Goal: Answer question/provide support: Share knowledge or assist other users

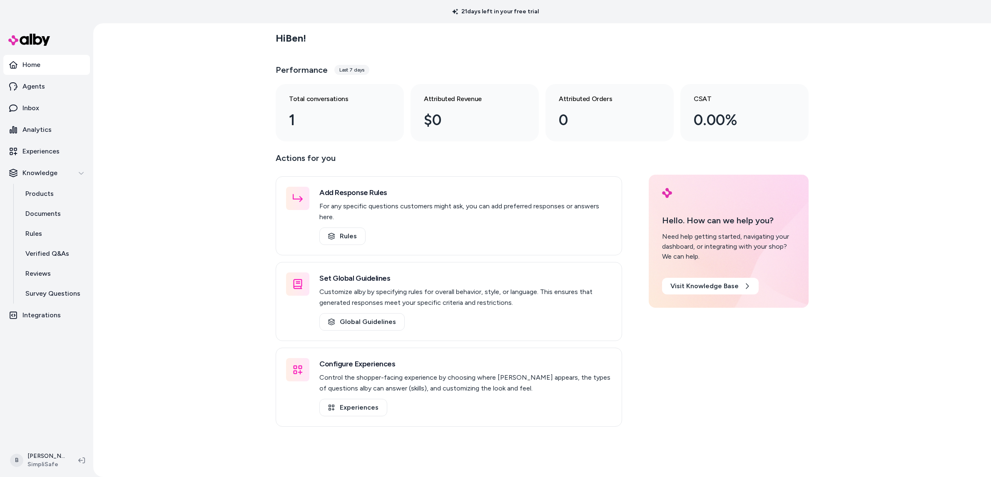
click at [39, 65] on p "Home" at bounding box center [31, 65] width 18 height 10
click at [40, 90] on p "Agents" at bounding box center [33, 87] width 22 height 10
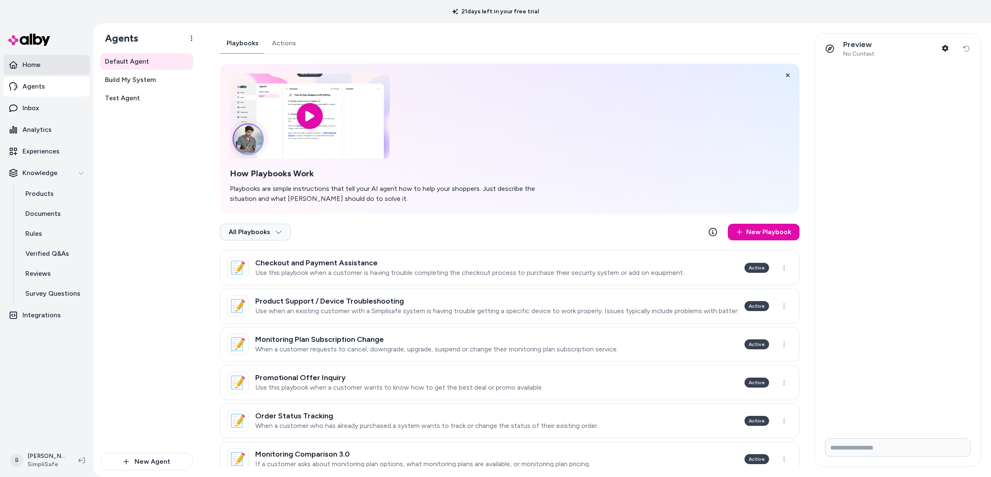
click at [21, 64] on link "Home" at bounding box center [46, 65] width 87 height 20
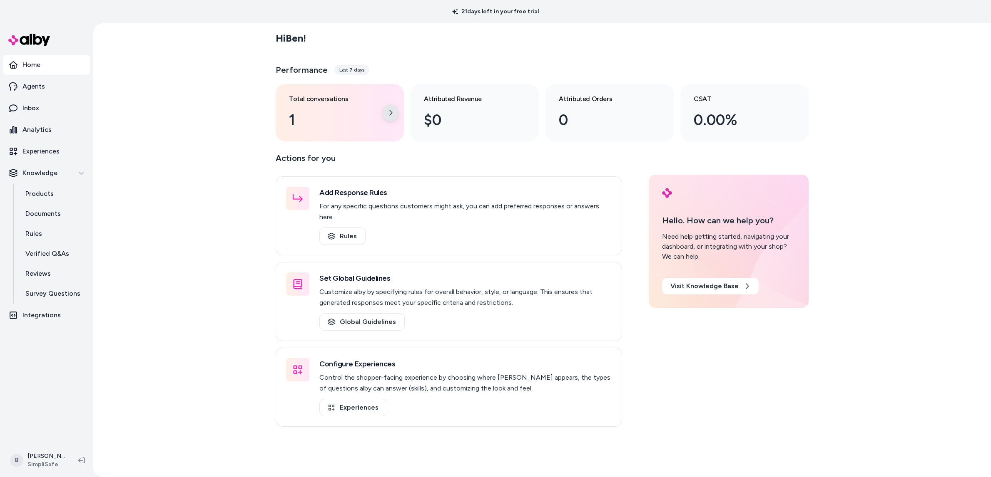
click at [390, 116] on icon at bounding box center [390, 112] width 7 height 7
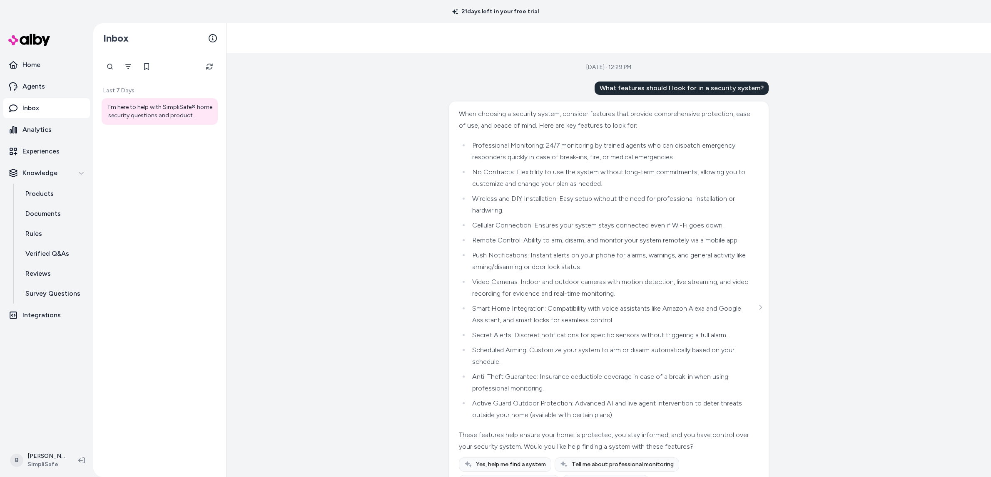
click at [569, 417] on li "Active Guard Outdoor Protection: Advanced AI and live agent intervention to det…" at bounding box center [612, 409] width 287 height 23
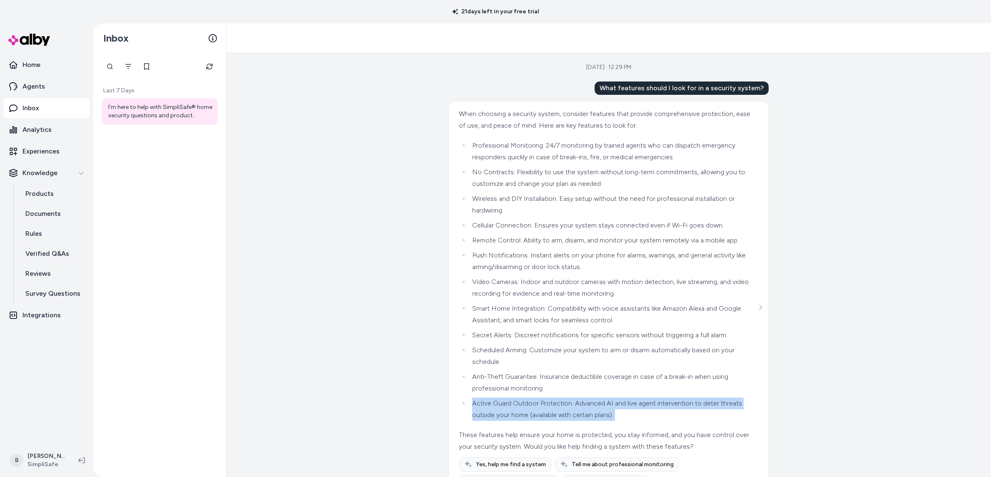
click at [569, 417] on li "Active Guard Outdoor Protection: Advanced AI and live agent intervention to det…" at bounding box center [612, 409] width 287 height 23
click at [566, 418] on li "Active Guard Outdoor Protection: Advanced AI and live agent intervention to det…" at bounding box center [612, 409] width 287 height 23
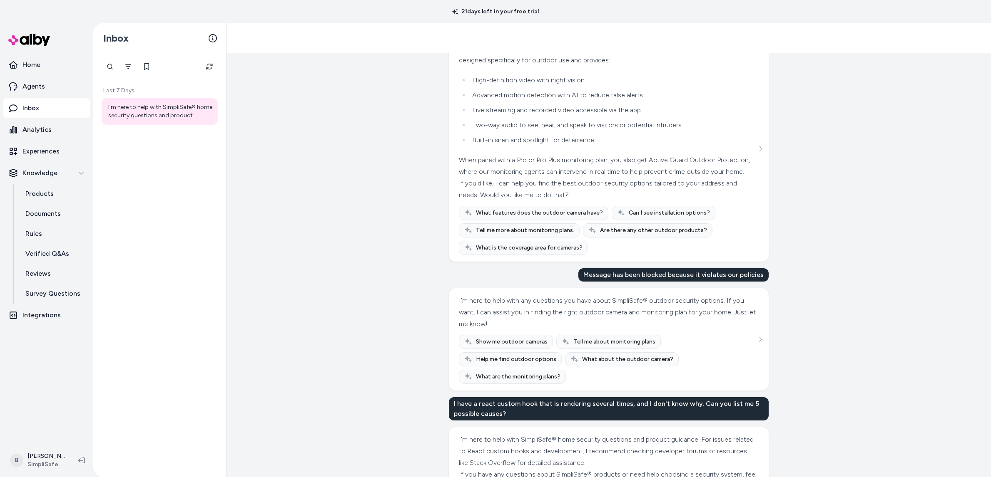
scroll to position [1113, 0]
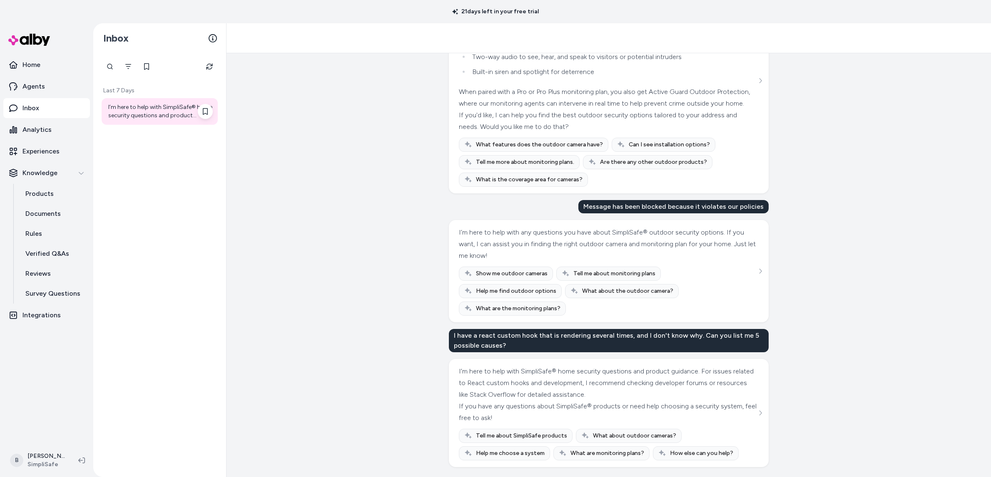
click at [162, 113] on div "I’m here to help with SimpliSafe® home security questions and product guidance.…" at bounding box center [160, 111] width 104 height 17
click at [211, 70] on icon "Refresh" at bounding box center [209, 66] width 7 height 7
click at [162, 172] on div "Last 7 Days I’m here to help with SimpliSafe® home security questions and produ…" at bounding box center [159, 265] width 133 height 424
click at [33, 107] on p "Inbox" at bounding box center [30, 108] width 17 height 10
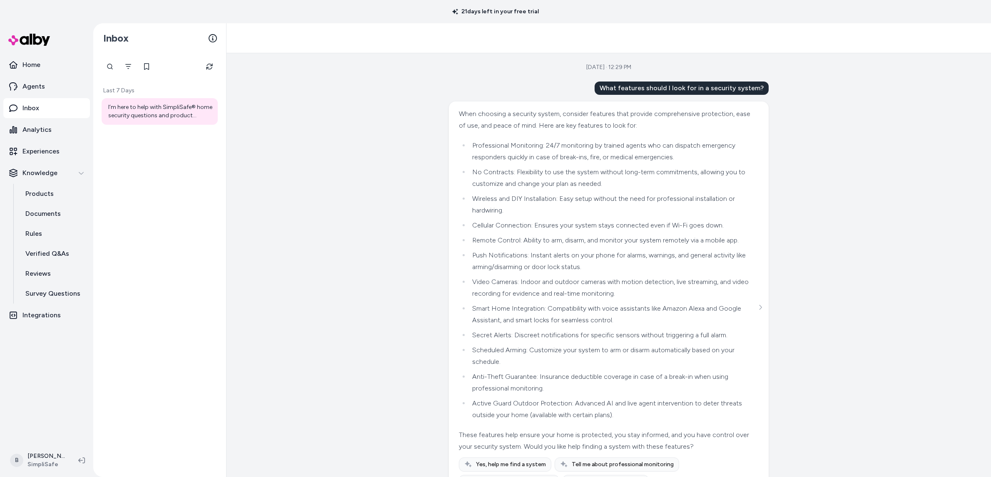
click at [623, 37] on div at bounding box center [608, 38] width 764 height 30
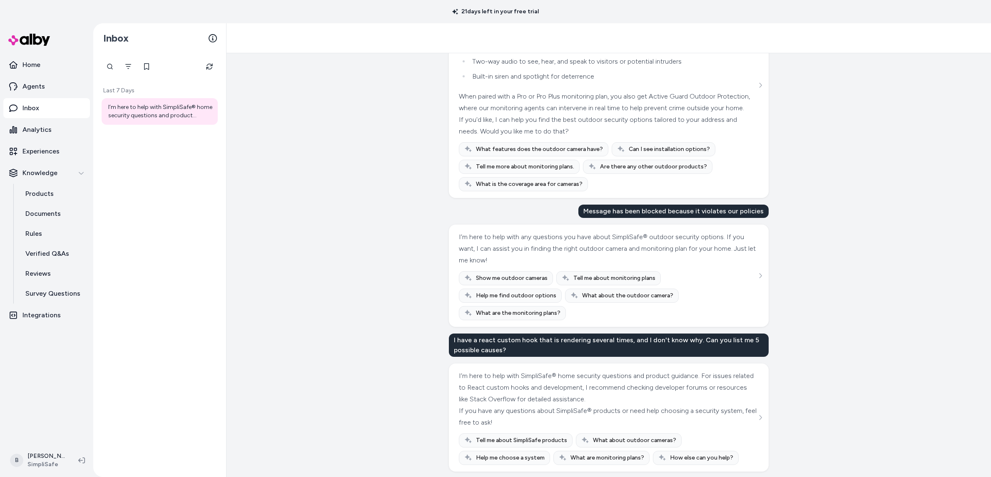
scroll to position [1113, 0]
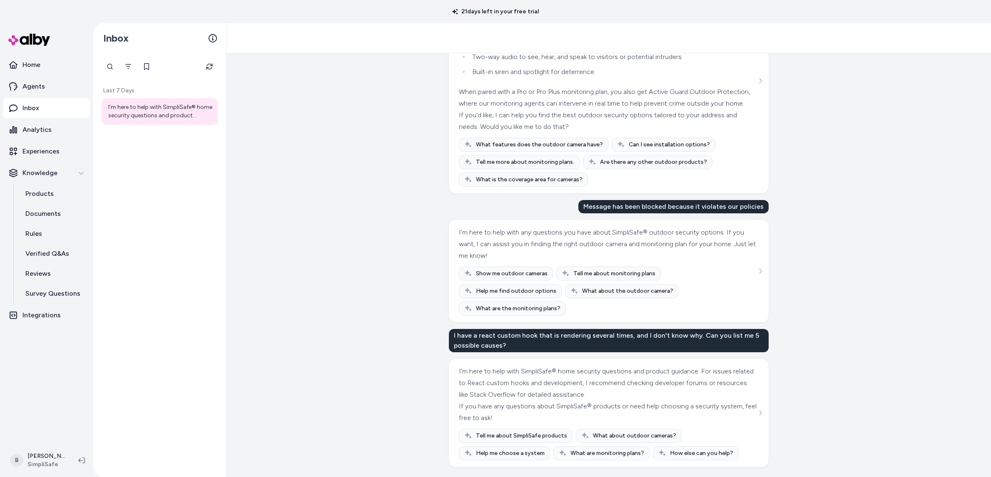
click at [194, 229] on div "Last 7 Days I’m here to help with SimpliSafe® home security questions and produ…" at bounding box center [159, 265] width 133 height 424
drag, startPoint x: 171, startPoint y: 151, endPoint x: 169, endPoint y: 160, distance: 8.8
click at [170, 153] on div "Last 7 Days I’m here to help with SimpliSafe® home security questions and produ…" at bounding box center [159, 265] width 133 height 424
click at [34, 68] on p "Home" at bounding box center [31, 65] width 18 height 10
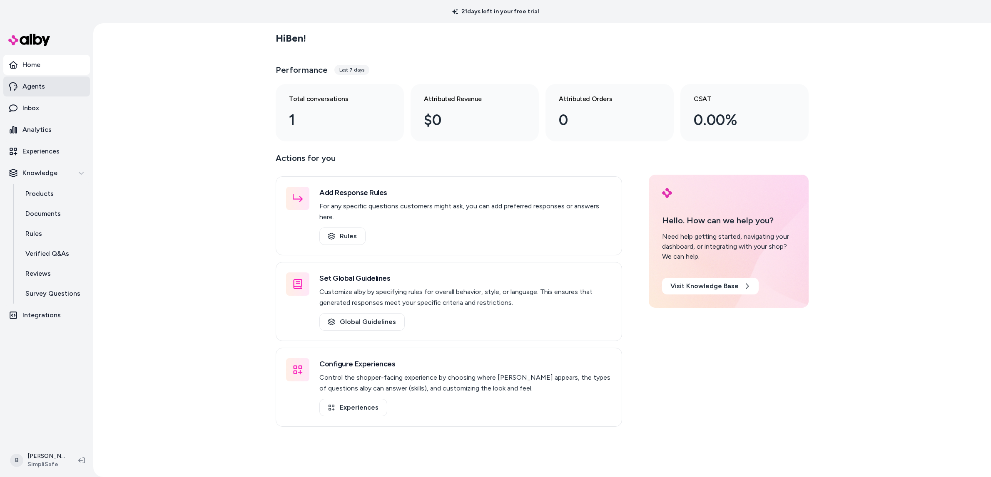
click at [38, 93] on link "Agents" at bounding box center [46, 87] width 87 height 20
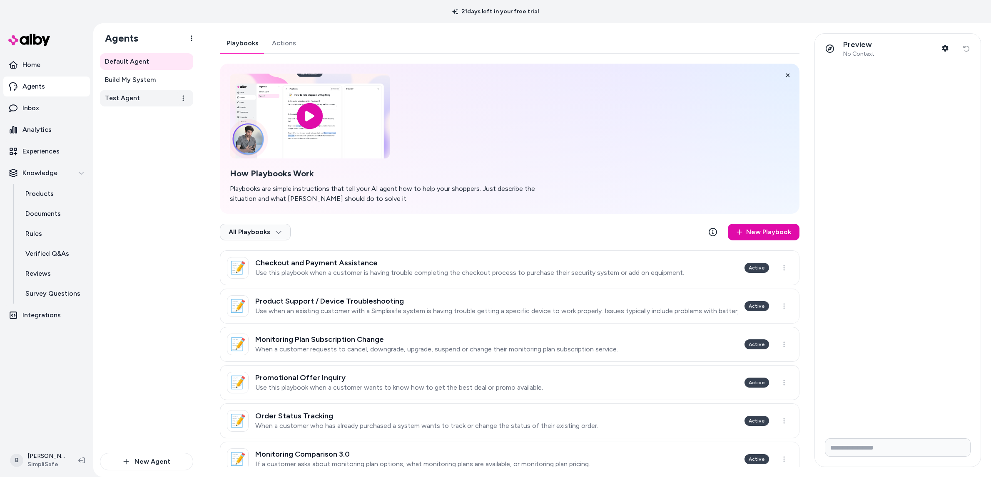
click at [122, 100] on span "Test Agent" at bounding box center [122, 98] width 35 height 10
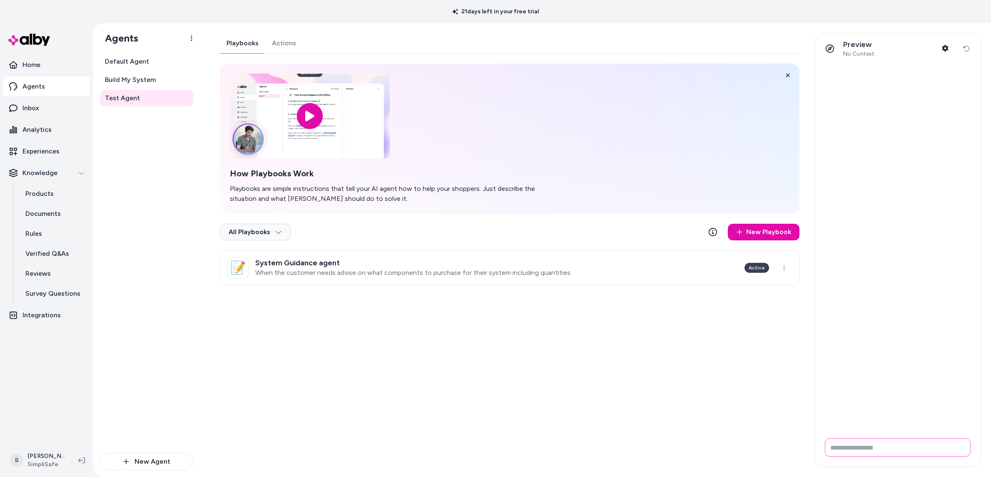
click at [908, 452] on input "Write your prompt here" at bounding box center [897, 448] width 146 height 18
click at [144, 84] on span "Build My System" at bounding box center [130, 80] width 51 height 10
click at [125, 62] on span "Default Agent" at bounding box center [127, 62] width 44 height 10
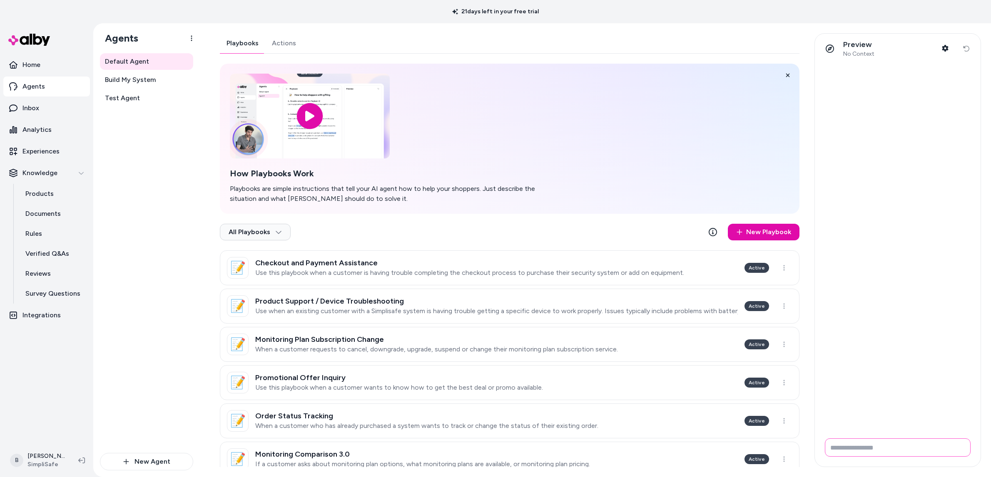
click at [915, 451] on input "Write your prompt here" at bounding box center [897, 448] width 146 height 18
type input "**********"
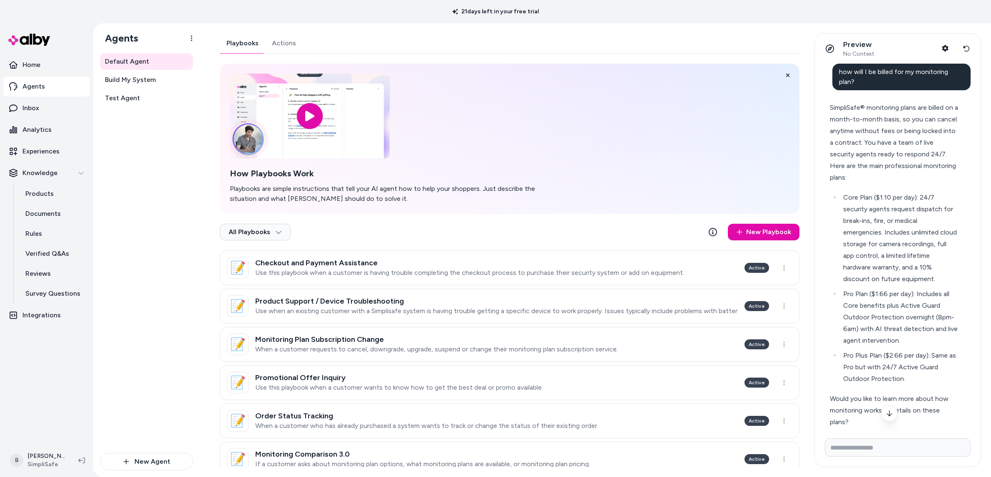
click at [912, 124] on div "SimpliSafe® monitoring plans are billed on a month-to-month basis, so you can c…" at bounding box center [893, 131] width 129 height 58
click at [931, 449] on input "Write your prompt here" at bounding box center [897, 448] width 146 height 18
type input "**********"
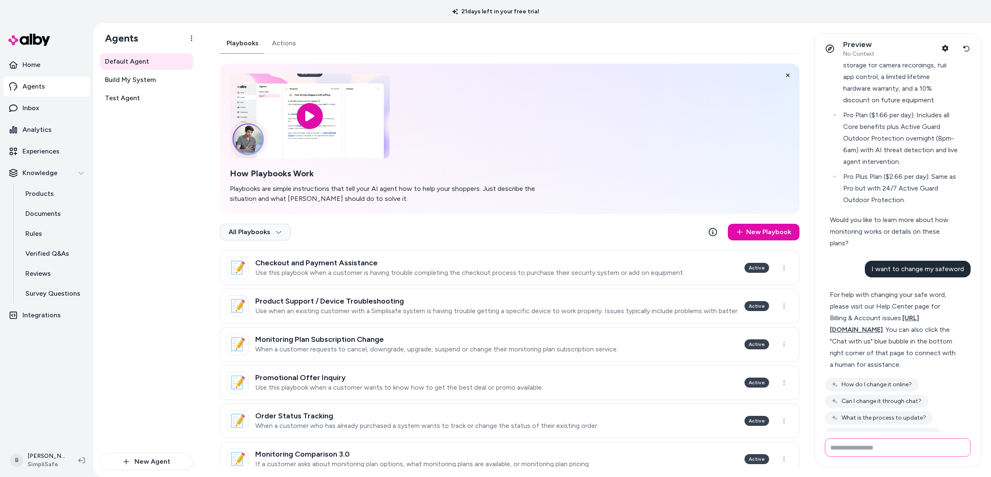
scroll to position [204, 0]
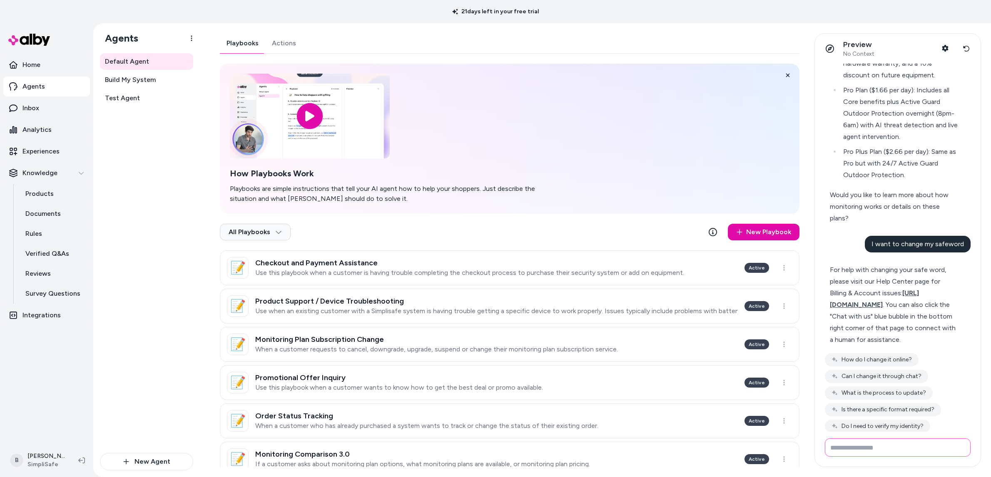
click at [916, 452] on input "Write your prompt here" at bounding box center [897, 448] width 146 height 18
type input "**********"
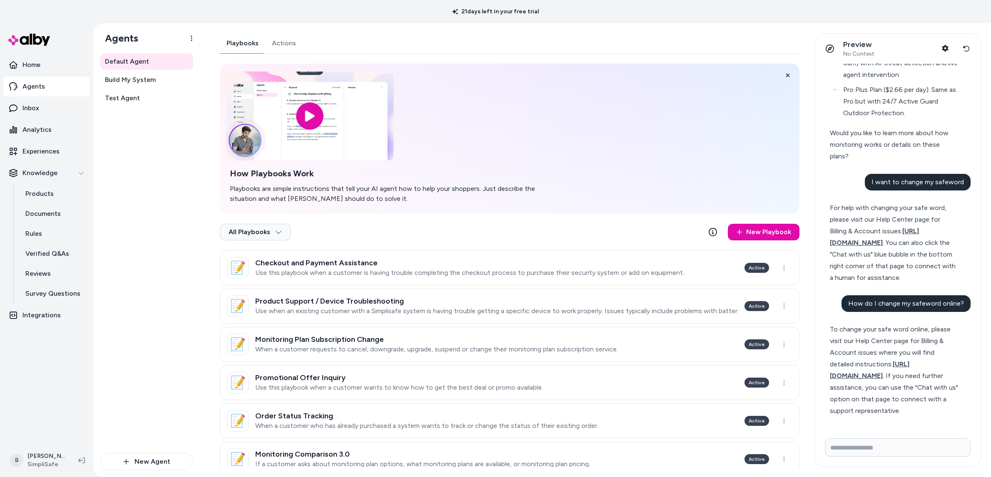
scroll to position [360, 0]
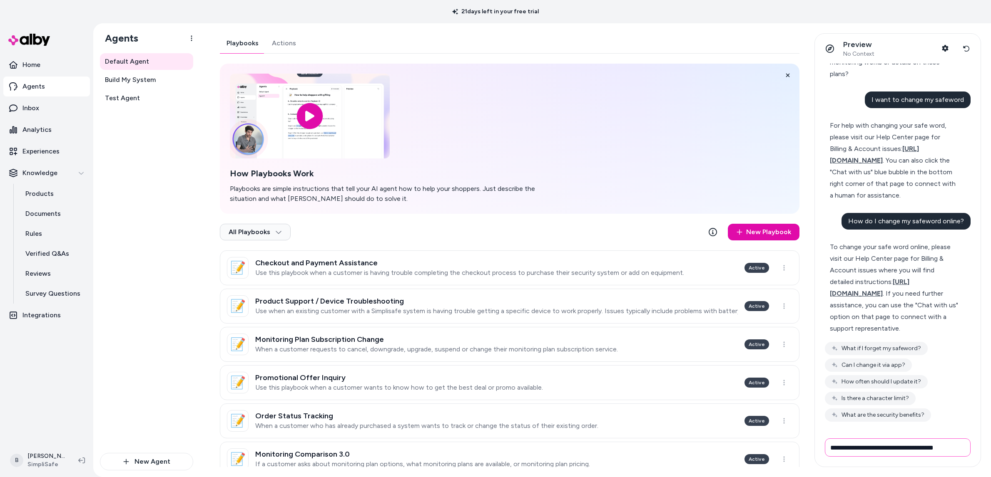
type input "**********"
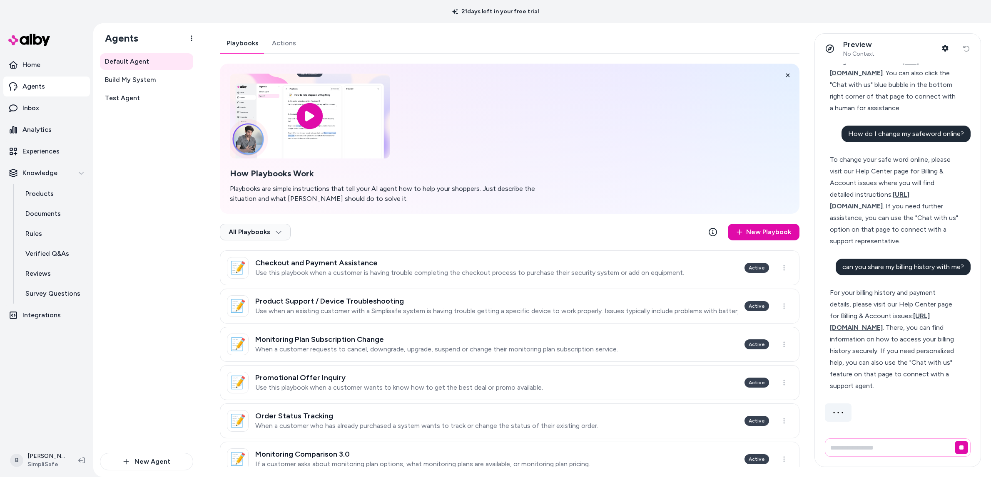
scroll to position [513, 0]
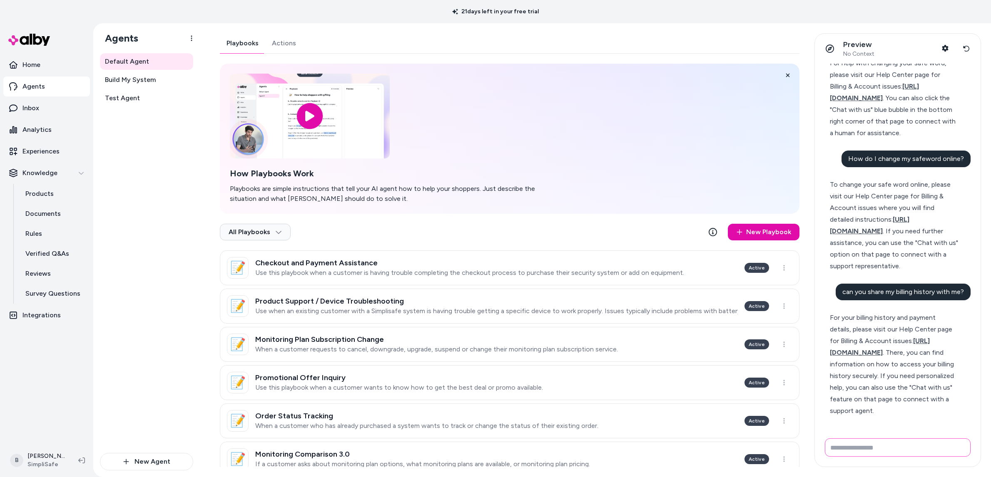
click at [915, 453] on input "Write your prompt here" at bounding box center [897, 448] width 146 height 18
type input "**********"
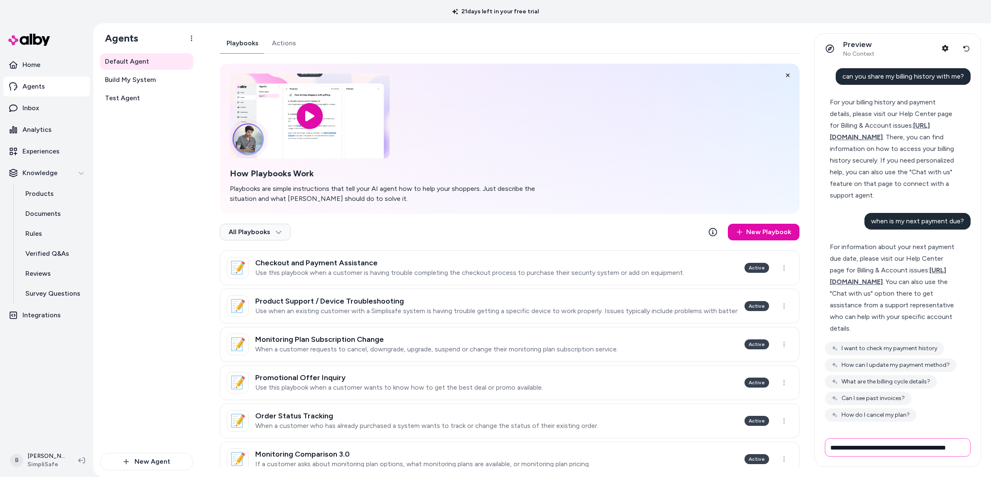
scroll to position [0, 12]
type input "**********"
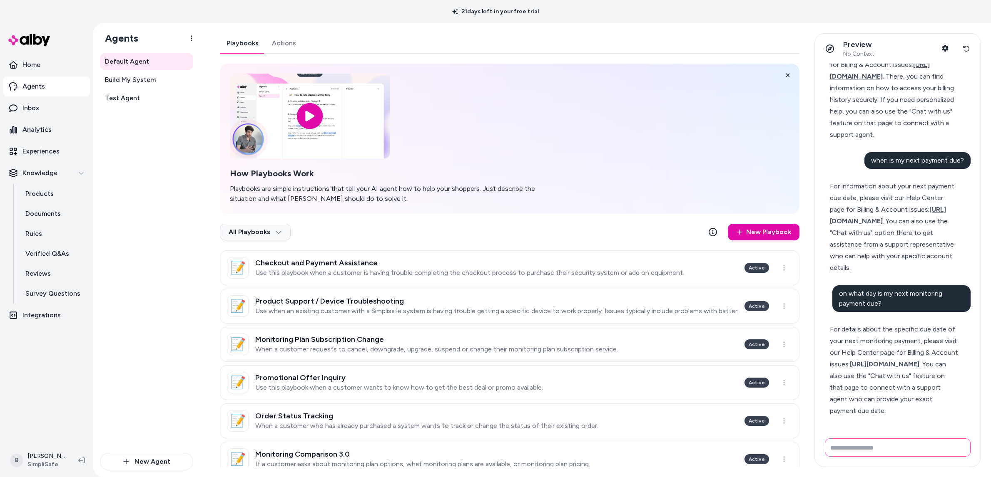
scroll to position [848, 0]
type input "*"
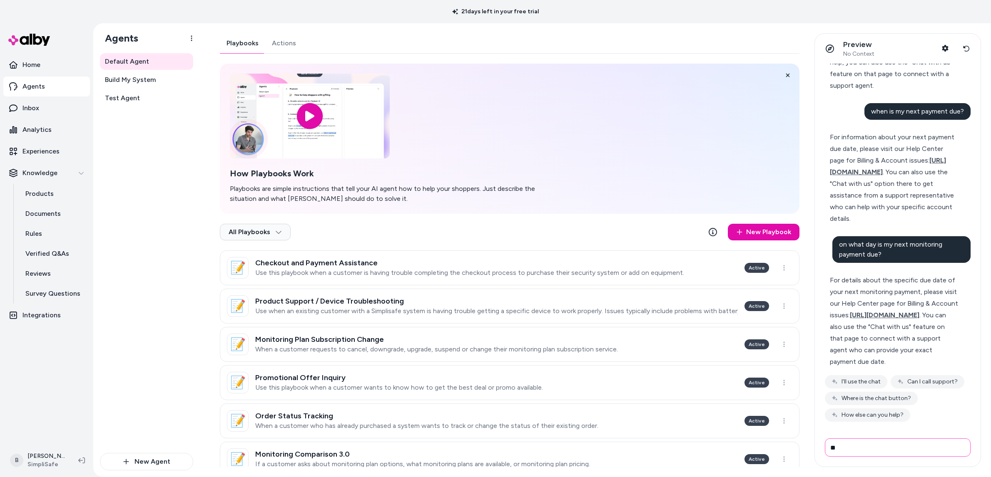
scroll to position [871, 0]
type input "**********"
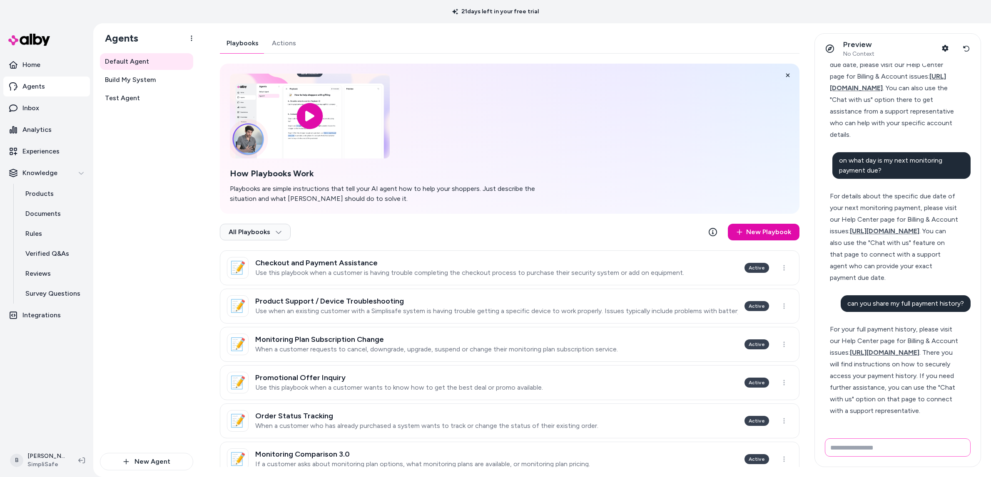
scroll to position [1041, 0]
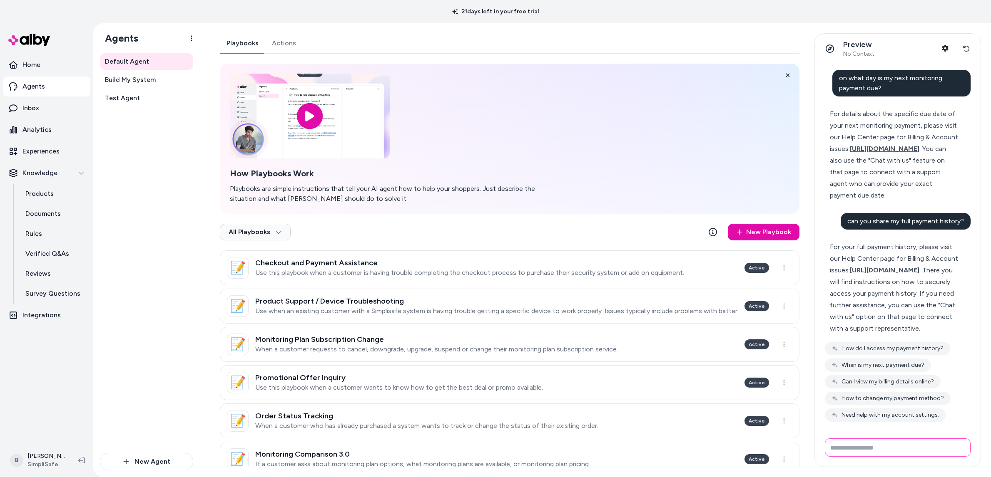
click at [925, 450] on input "Write your prompt here" at bounding box center [897, 448] width 146 height 18
type input "**********"
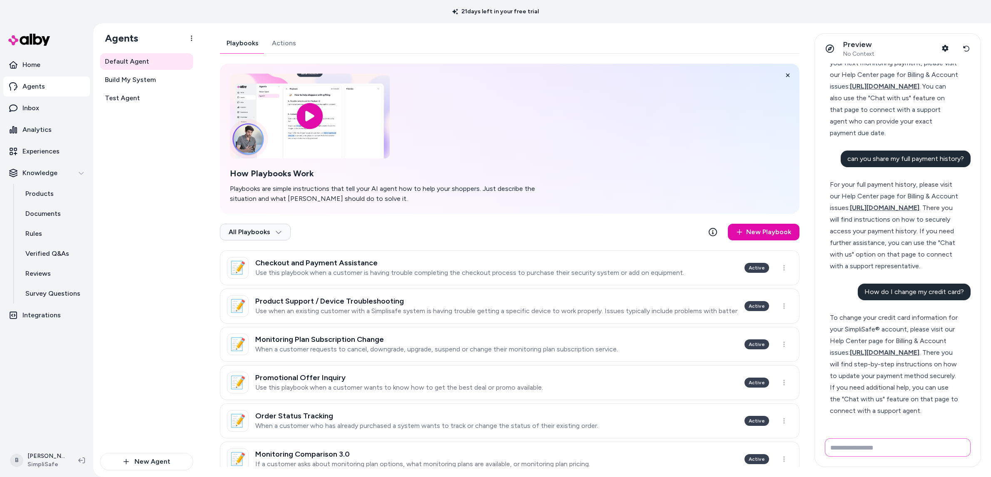
scroll to position [1207, 0]
click at [905, 446] on input "Write your prompt here" at bounding box center [897, 448] width 146 height 18
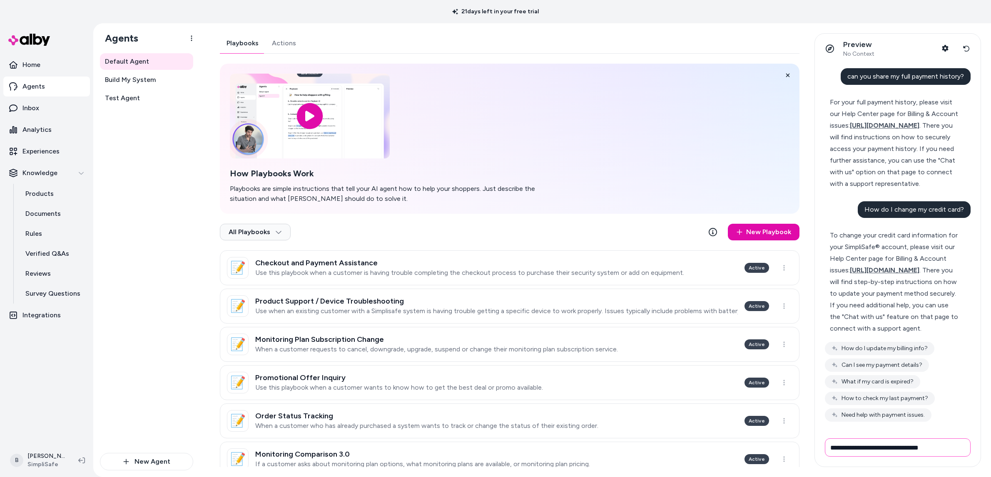
type input "**********"
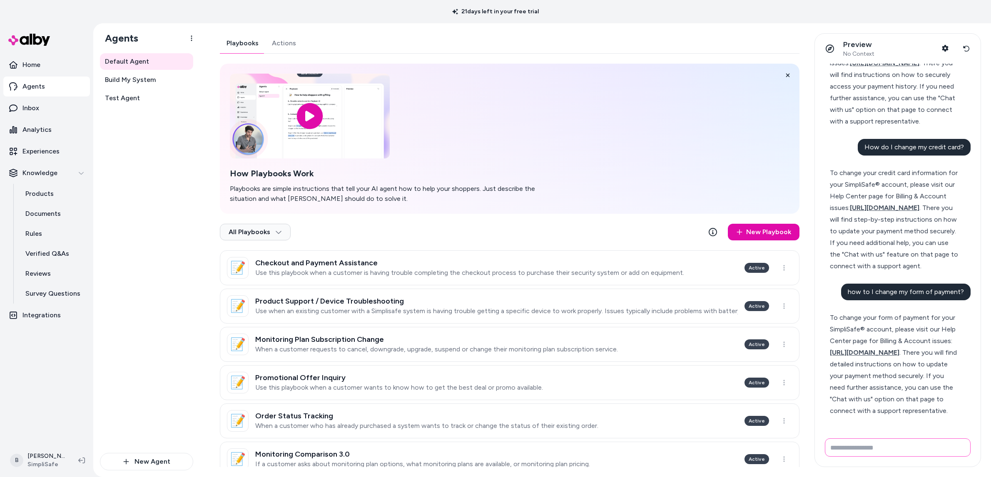
scroll to position [1423, 0]
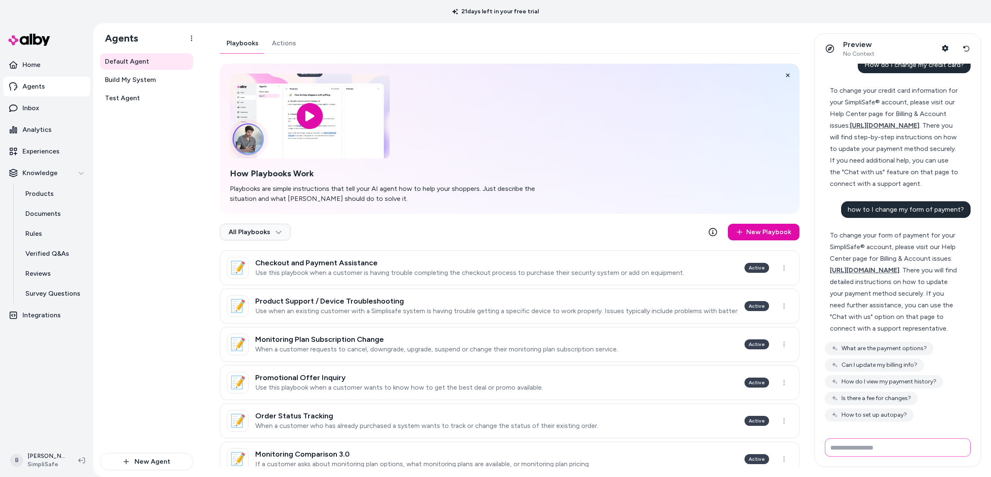
click at [945, 455] on input "Write your prompt here" at bounding box center [897, 448] width 146 height 18
type input "**********"
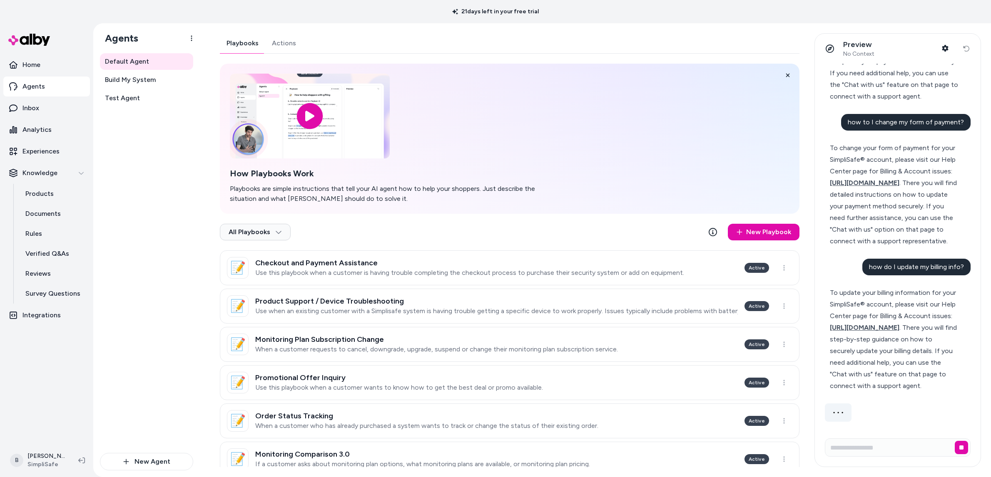
scroll to position [1590, 0]
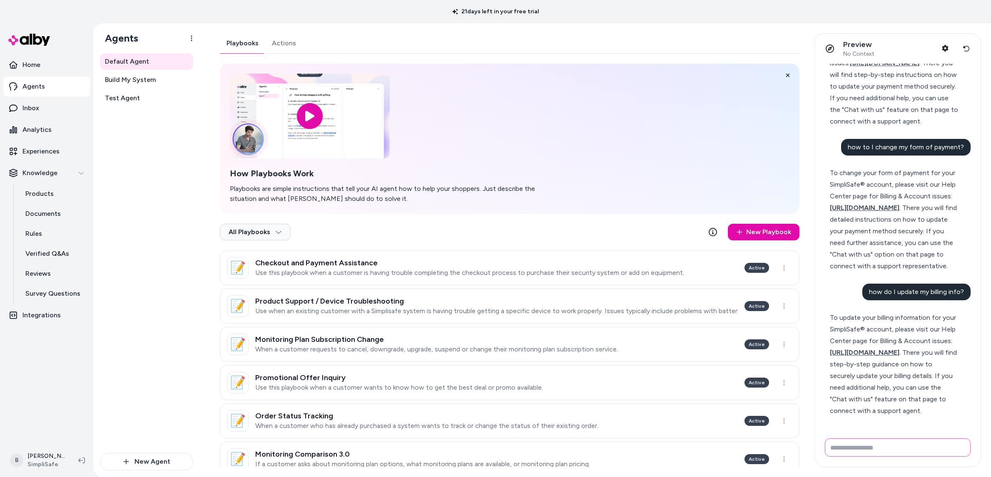
click at [932, 448] on input "Write your prompt here" at bounding box center [897, 448] width 146 height 18
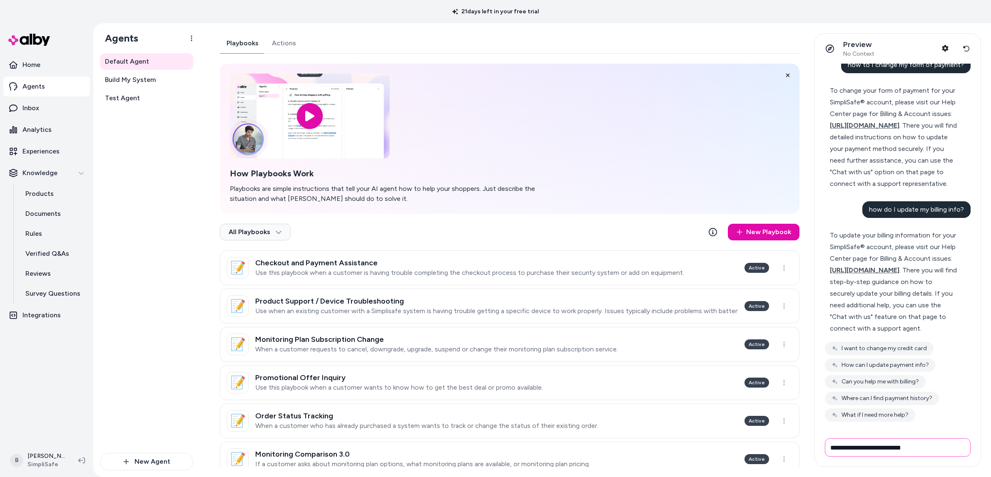
type input "**********"
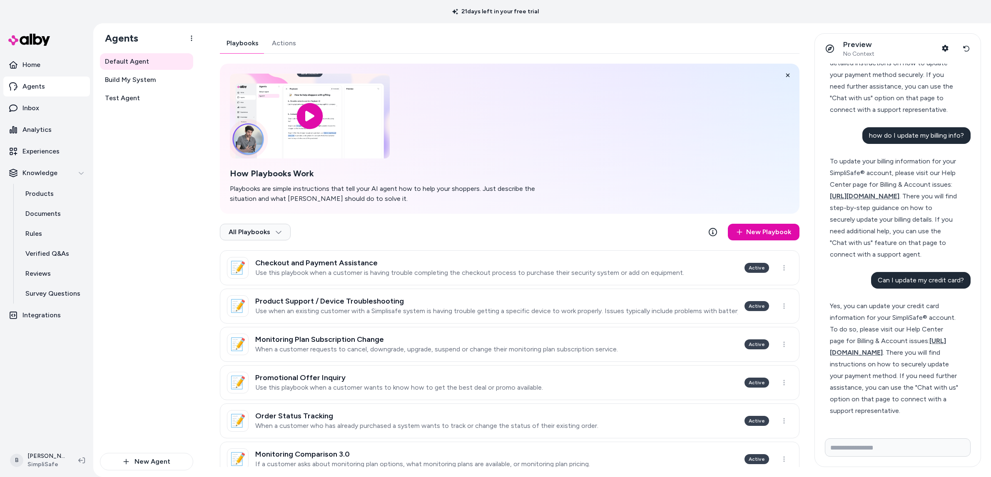
scroll to position [1770, 0]
click at [912, 452] on input "Write your prompt here" at bounding box center [897, 448] width 146 height 18
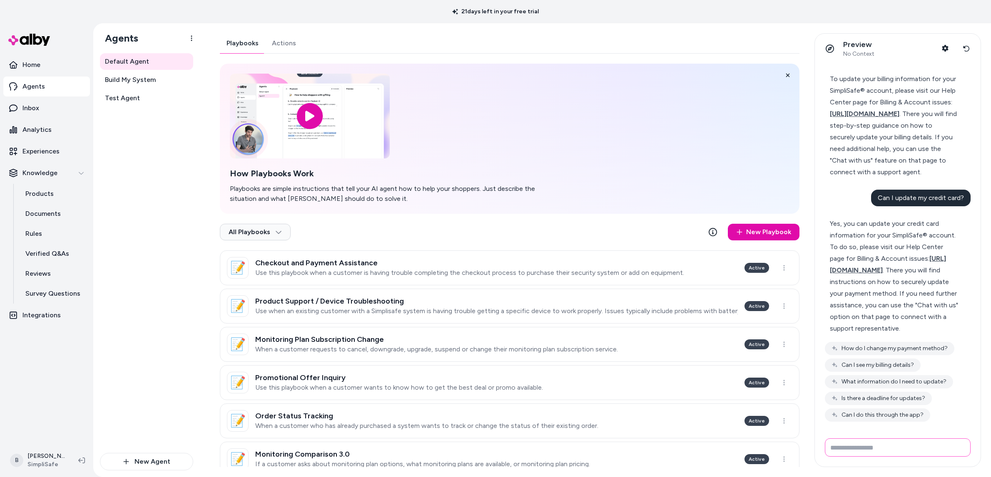
scroll to position [1795, 0]
type input "**********"
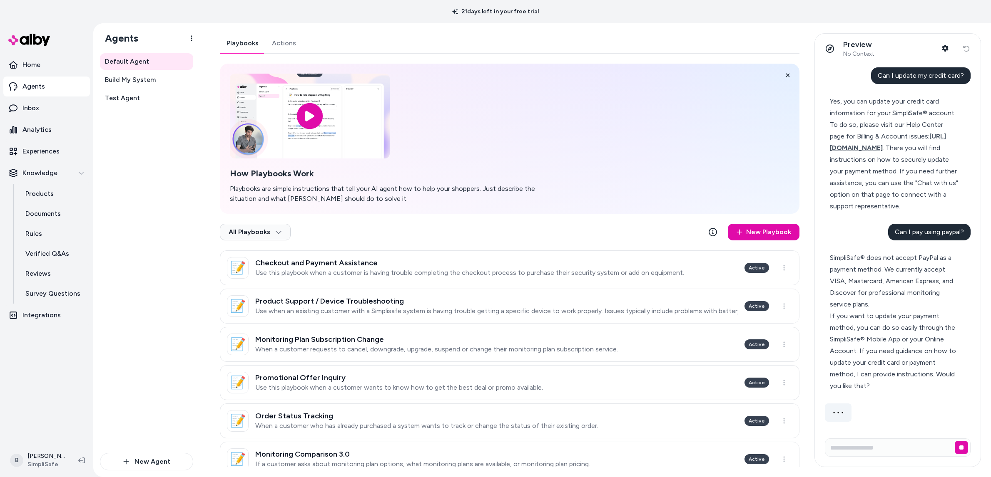
scroll to position [1950, 0]
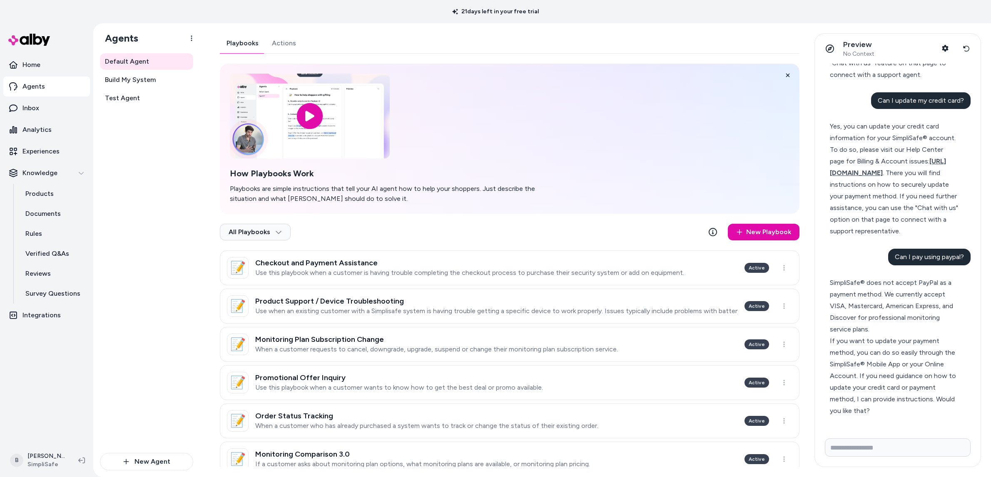
click at [919, 303] on div "SimpliSafe® does not accept PayPal as a payment method. We currently accept VIS…" at bounding box center [893, 306] width 129 height 58
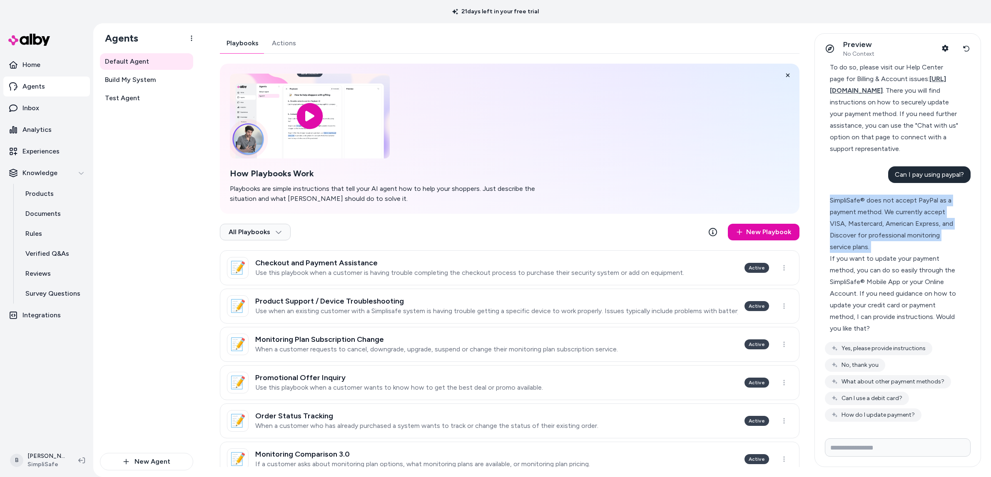
click at [919, 253] on div "SimpliSafe® does not accept PayPal as a payment method. We currently accept VIS…" at bounding box center [893, 224] width 129 height 58
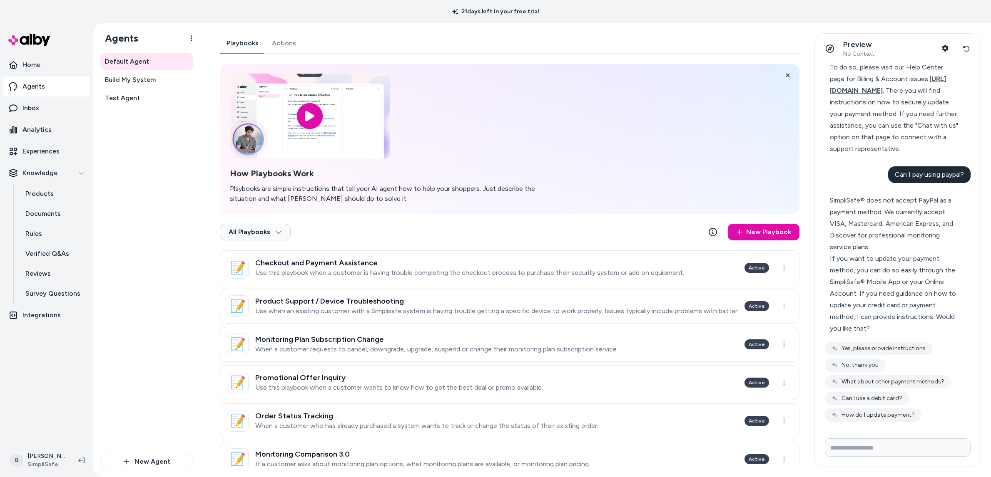
click at [914, 335] on div "If you want to update your payment method, you can do so easily through the Sim…" at bounding box center [893, 294] width 129 height 82
click at [930, 454] on input "Write your prompt here" at bounding box center [897, 448] width 146 height 18
type input "**********"
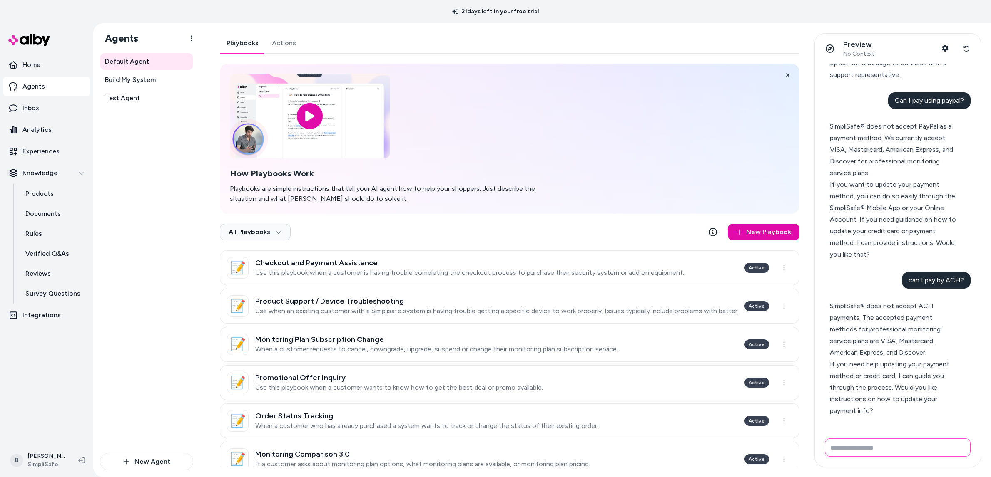
scroll to position [2131, 0]
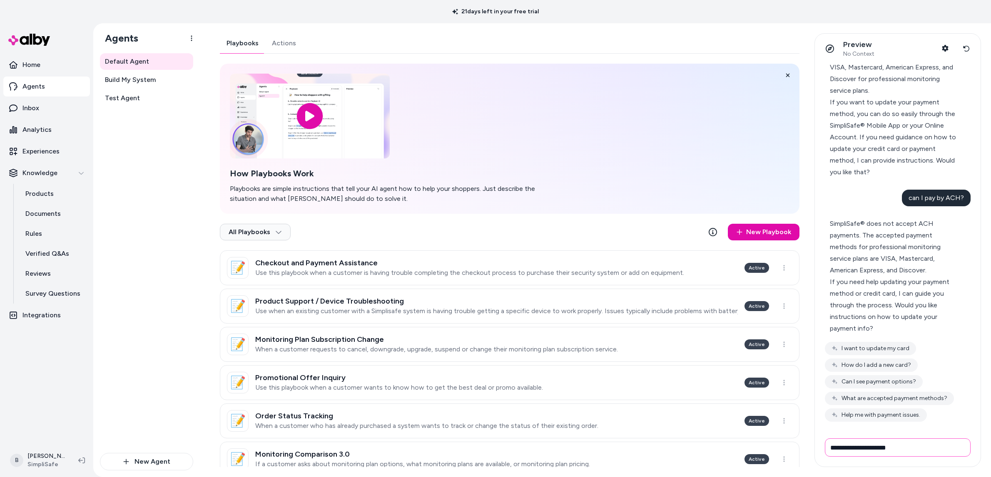
type input "**********"
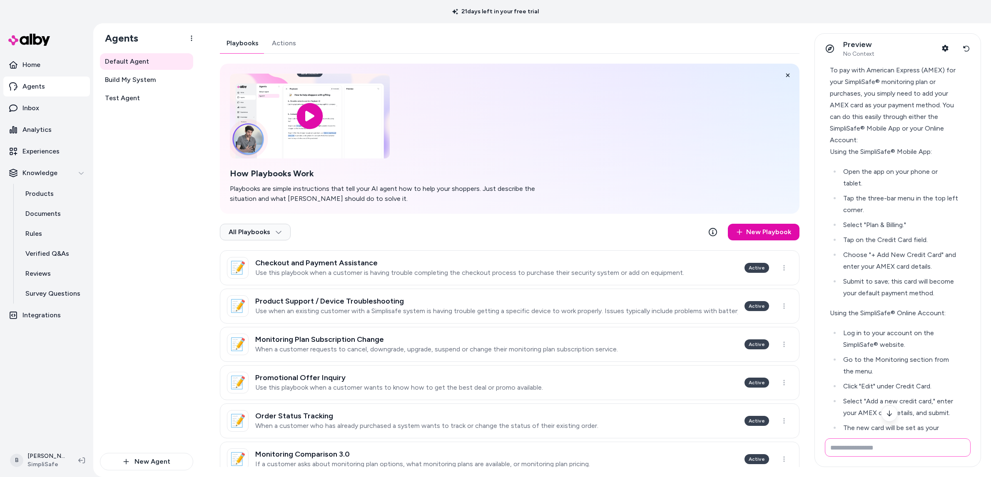
scroll to position [2152, 0]
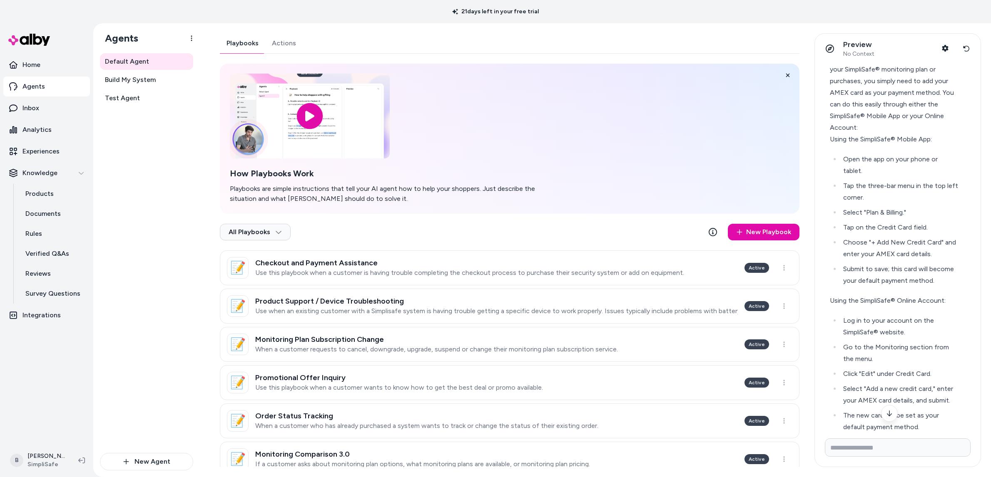
drag, startPoint x: 831, startPoint y: 262, endPoint x: 916, endPoint y: 366, distance: 135.1
copy div "SimpliSafe® does not accept ACH payments. The accepted payment methods for prof…"
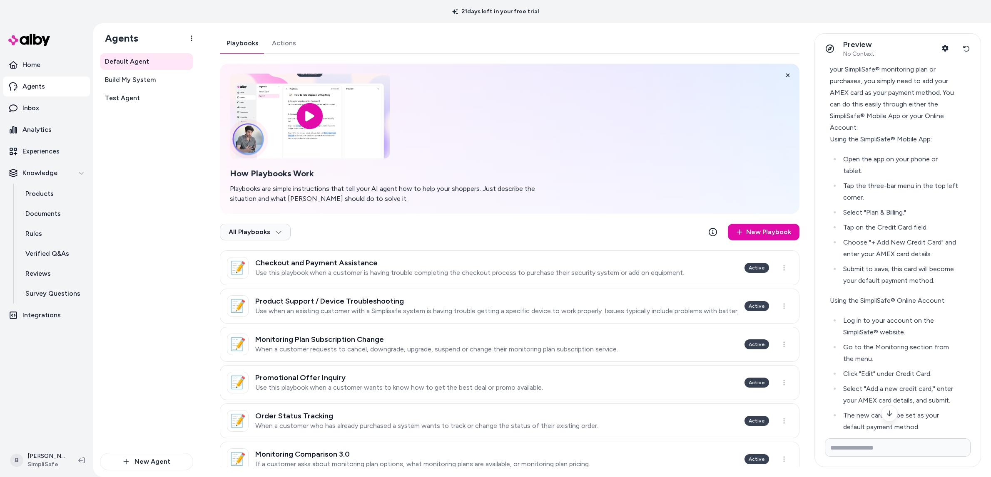
drag, startPoint x: 904, startPoint y: 236, endPoint x: 967, endPoint y: 238, distance: 63.7
click at [967, 238] on div "how will I be billed for my monitoring plan? SimpliSafe® monitoring plans are b…" at bounding box center [897, 248] width 166 height 368
copy span "can I pay by ACH?"
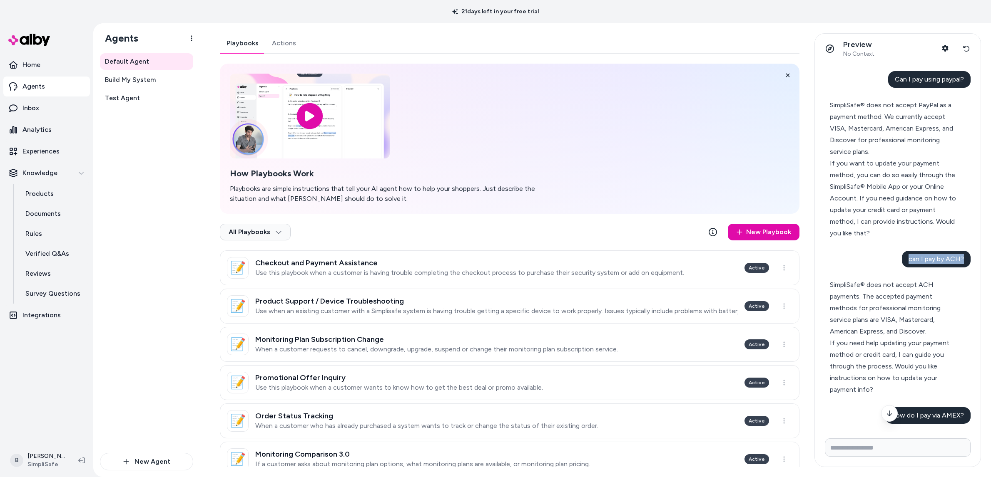
scroll to position [1763, 0]
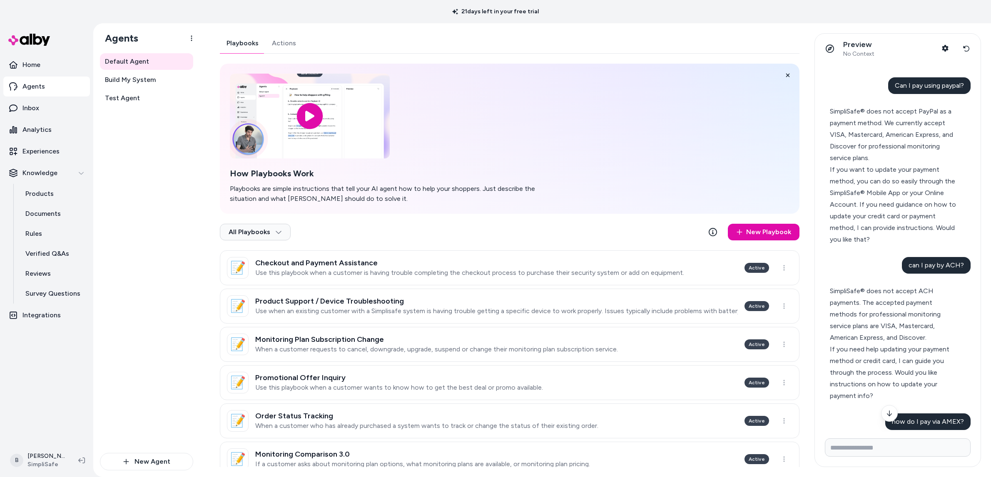
drag, startPoint x: 831, startPoint y: 99, endPoint x: 933, endPoint y: 235, distance: 170.6
copy div "To update your billing information for your SimpliSafe® account, please visit o…"
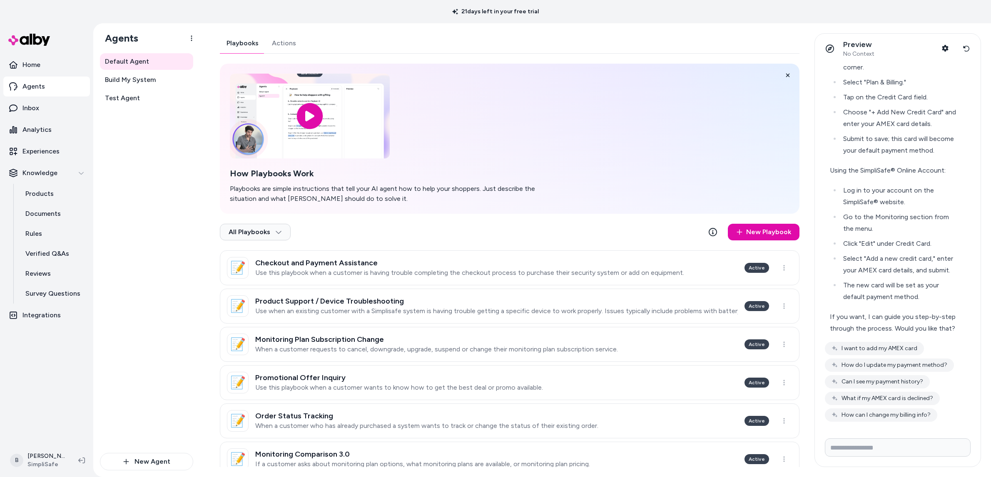
scroll to position [2364, 0]
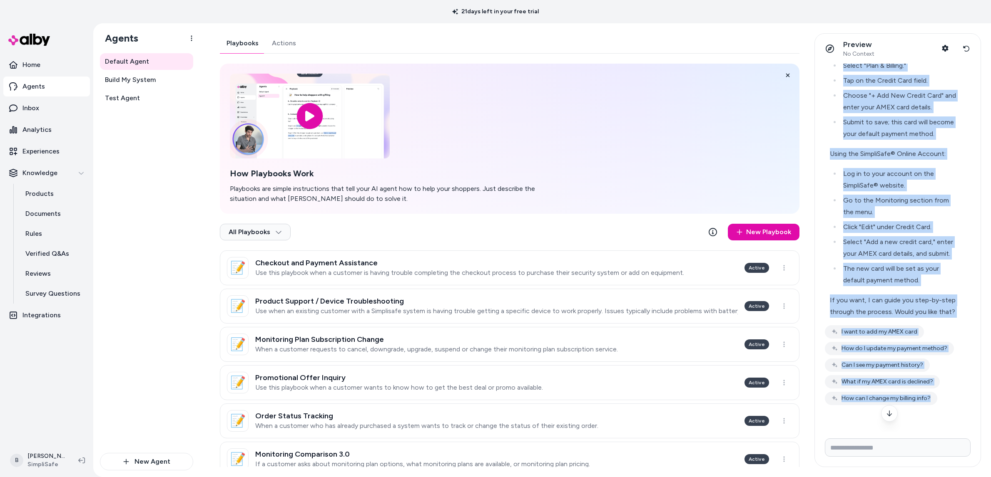
scroll to position [2664, 0]
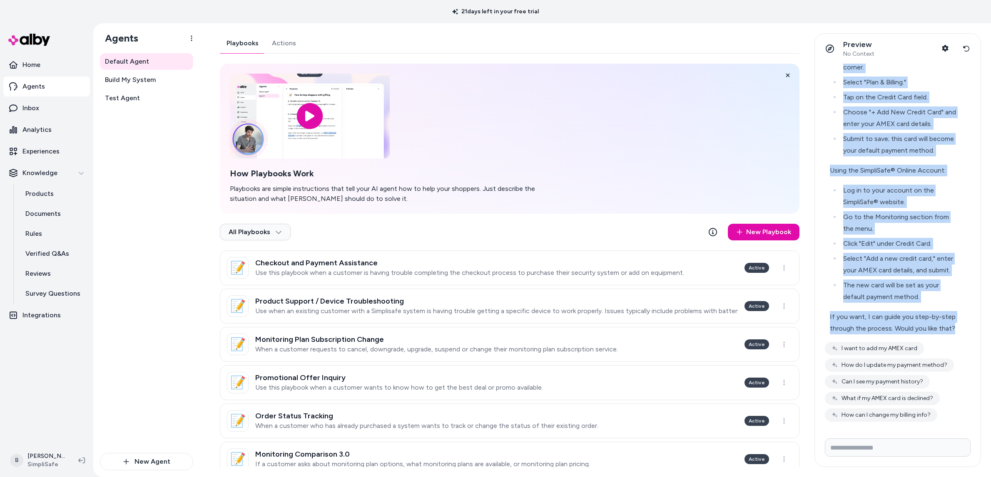
drag, startPoint x: 830, startPoint y: 207, endPoint x: 894, endPoint y: 333, distance: 140.9
click at [894, 333] on div "To pay with American Express (AMEX) for your SimpliSafe® monitoring plan or pur…" at bounding box center [893, 128] width 129 height 413
copy div "To pay with American Express (AMEX) for your SimpliSafe® monitoring plan or pur…"
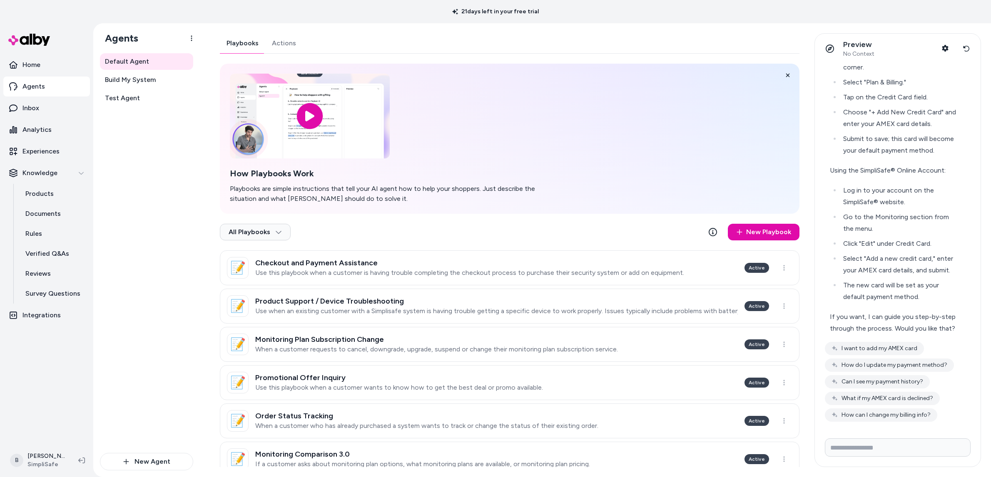
click at [926, 139] on li "Submit to save; this card will become your default payment method." at bounding box center [899, 144] width 118 height 23
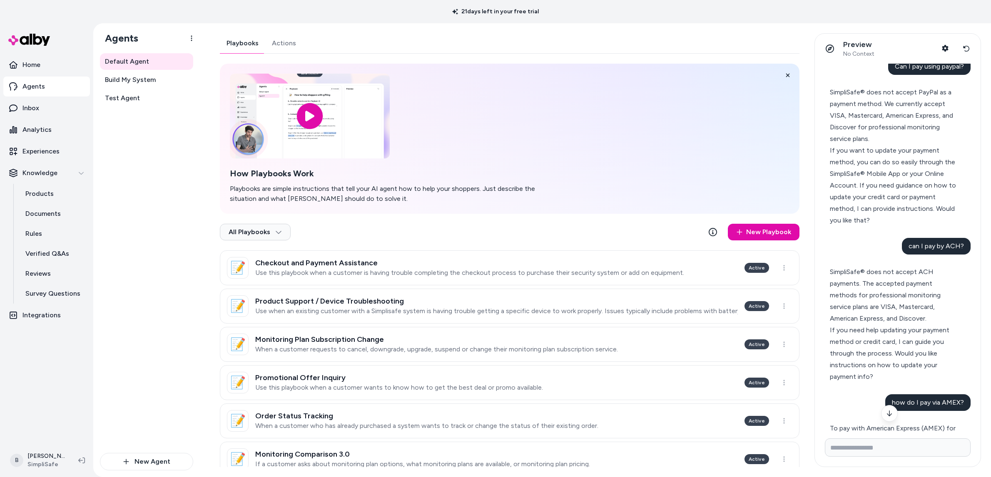
scroll to position [1730, 0]
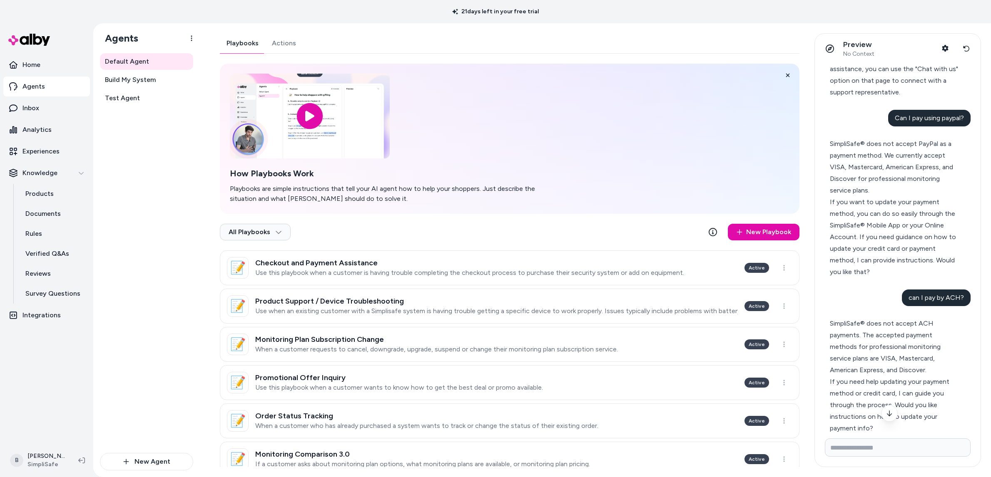
drag, startPoint x: 830, startPoint y: 132, endPoint x: 904, endPoint y: 268, distance: 154.2
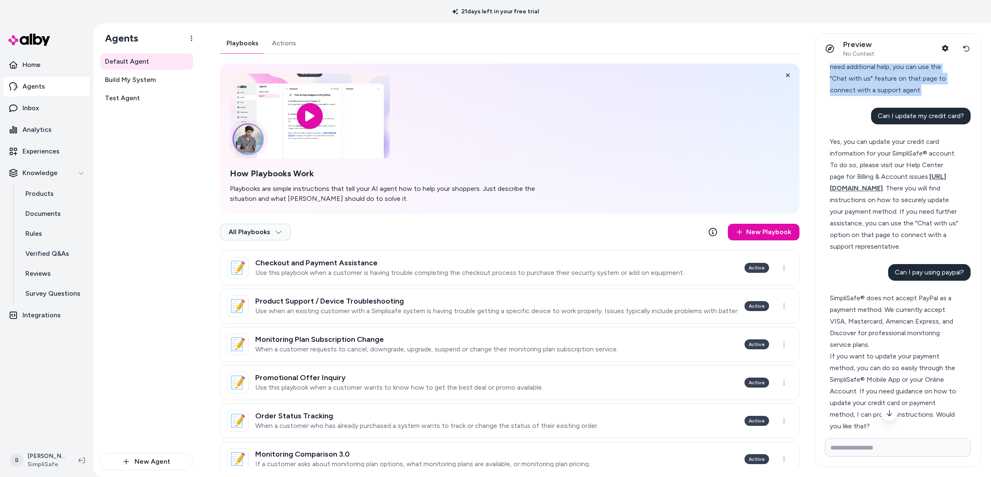
scroll to position [1556, 0]
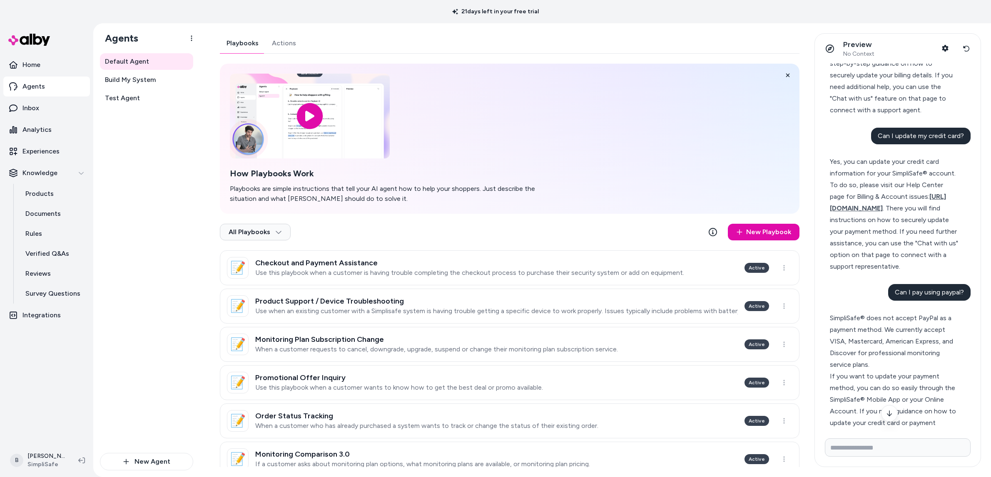
drag, startPoint x: 830, startPoint y: 113, endPoint x: 892, endPoint y: 251, distance: 151.1
copy div "To change your form of payment for your SimpliSafe® account, please visit our H…"
click at [892, 447] on input "Write your prompt here" at bounding box center [897, 448] width 146 height 18
type input "**********"
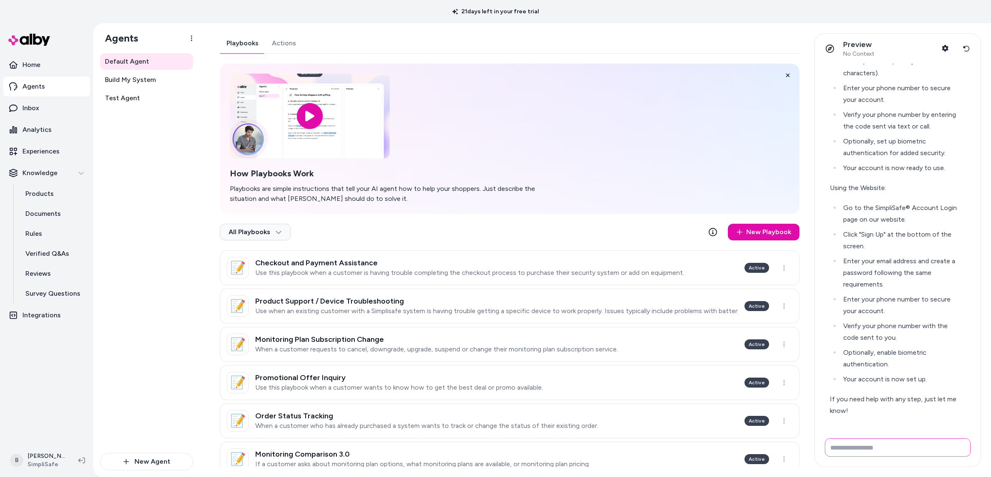
scroll to position [3162, 0]
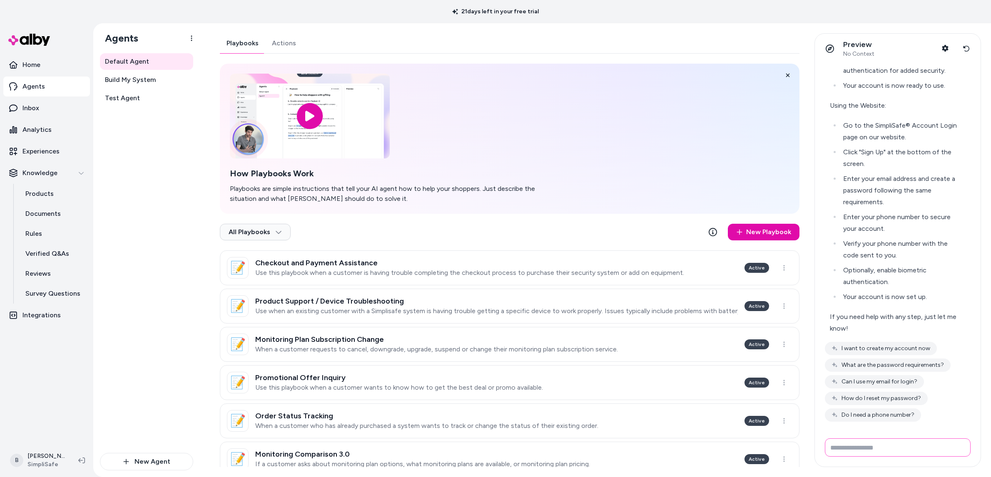
click at [899, 451] on input "Write your prompt here" at bounding box center [897, 448] width 146 height 18
type input "**********"
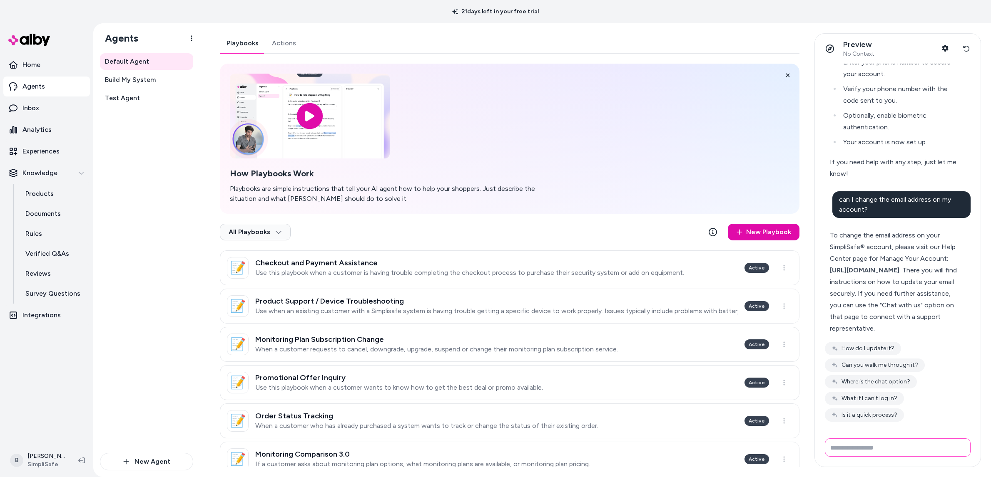
scroll to position [3351, 0]
click at [951, 449] on input "Write your prompt here" at bounding box center [897, 448] width 146 height 18
type input "**********"
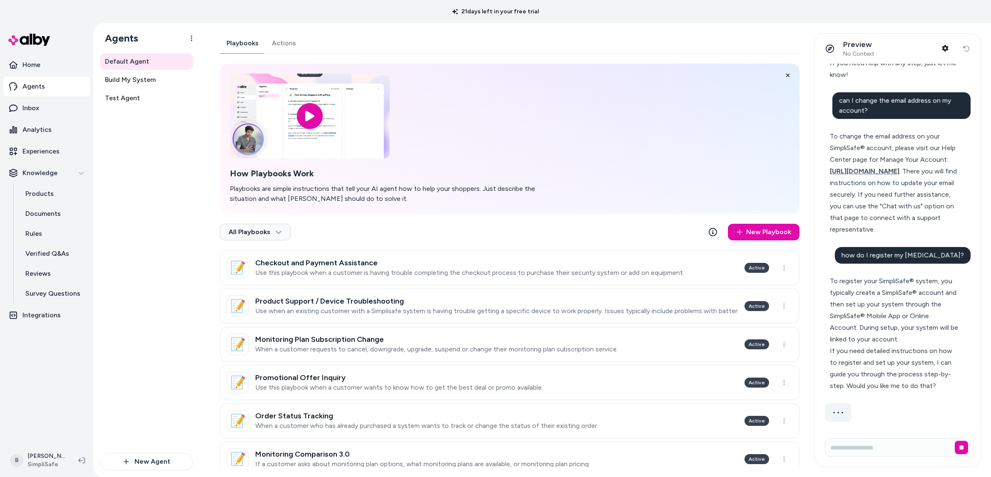
scroll to position [3483, 0]
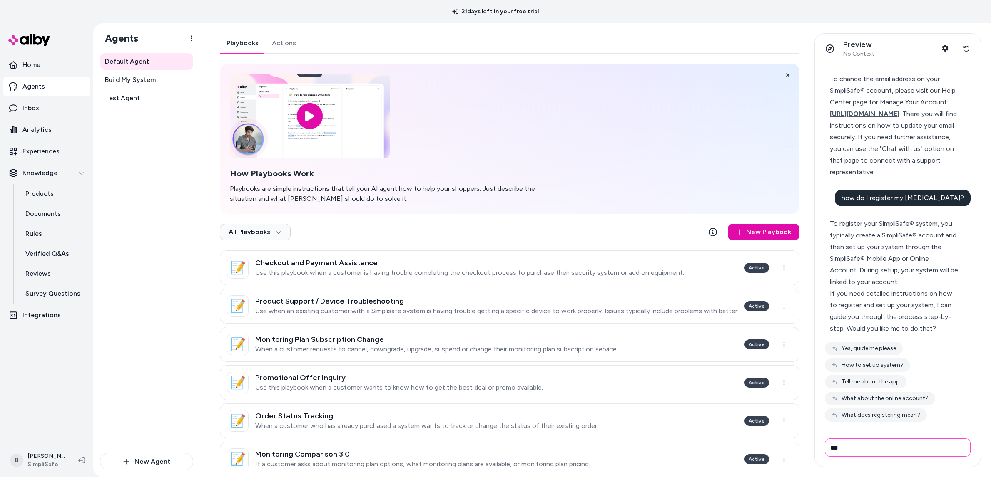
type input "***"
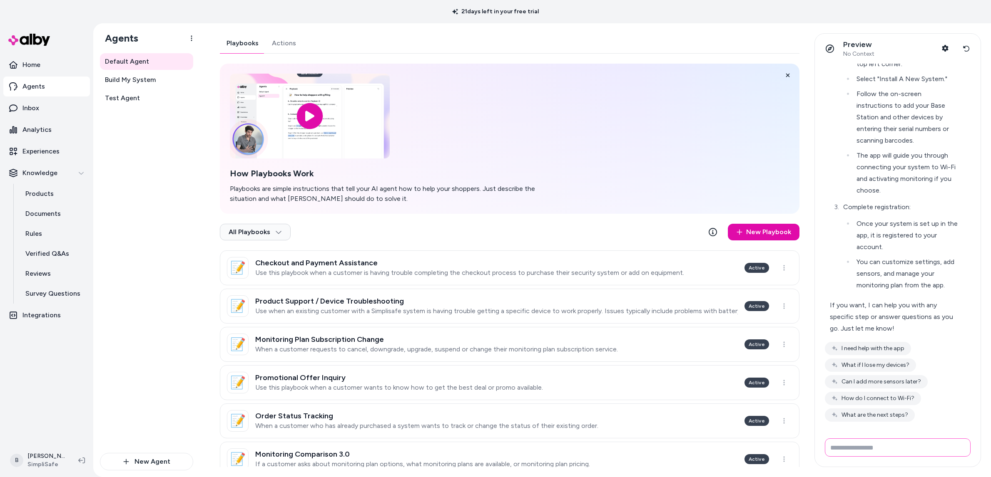
scroll to position [4029, 0]
type input "**********"
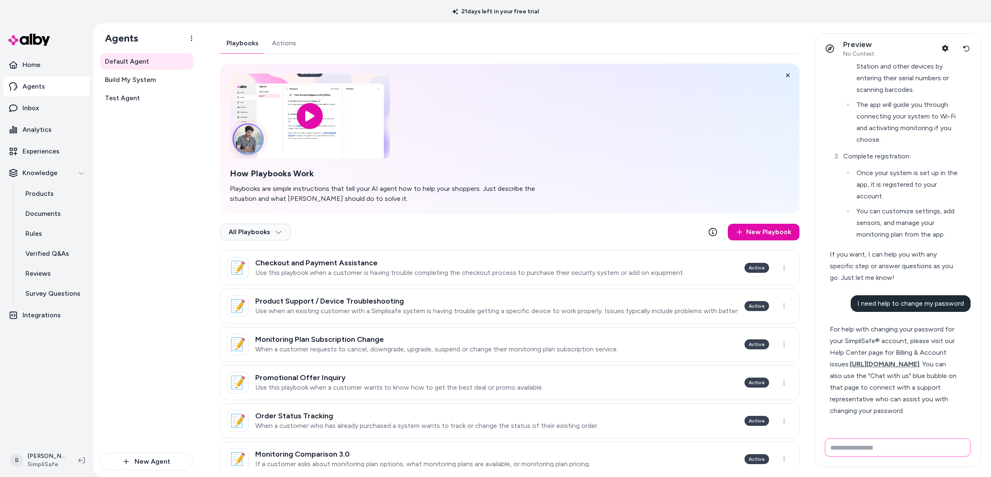
scroll to position [4197, 0]
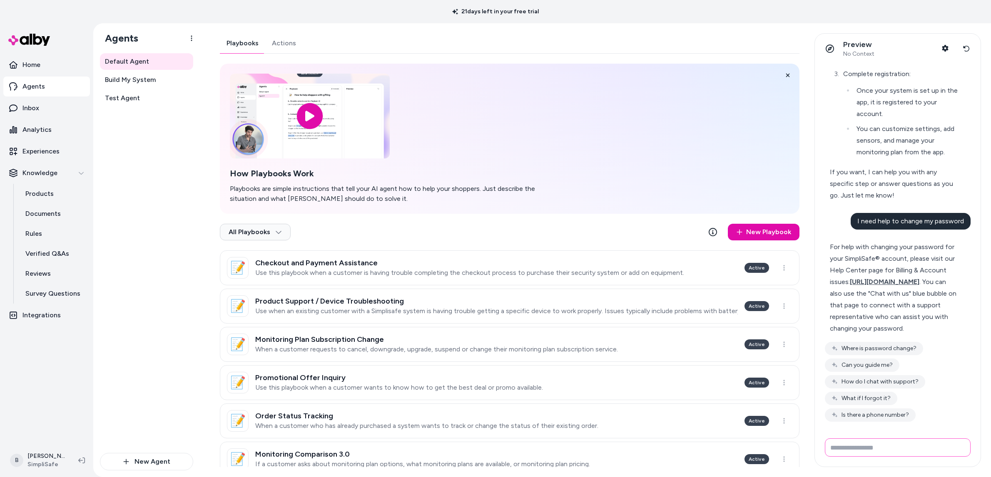
click at [926, 446] on input "Write your prompt here" at bounding box center [897, 448] width 146 height 18
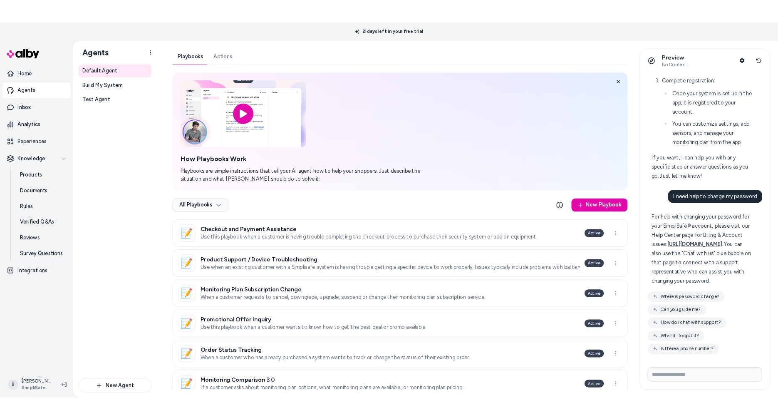
scroll to position [4071, 0]
